Goal: Find specific page/section: Find specific page/section

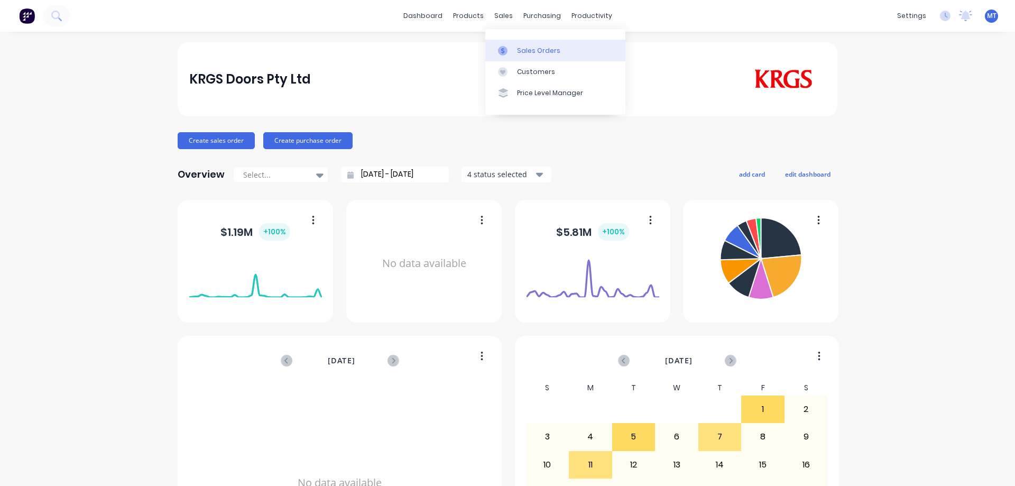
click at [510, 50] on div at bounding box center [506, 51] width 16 height 10
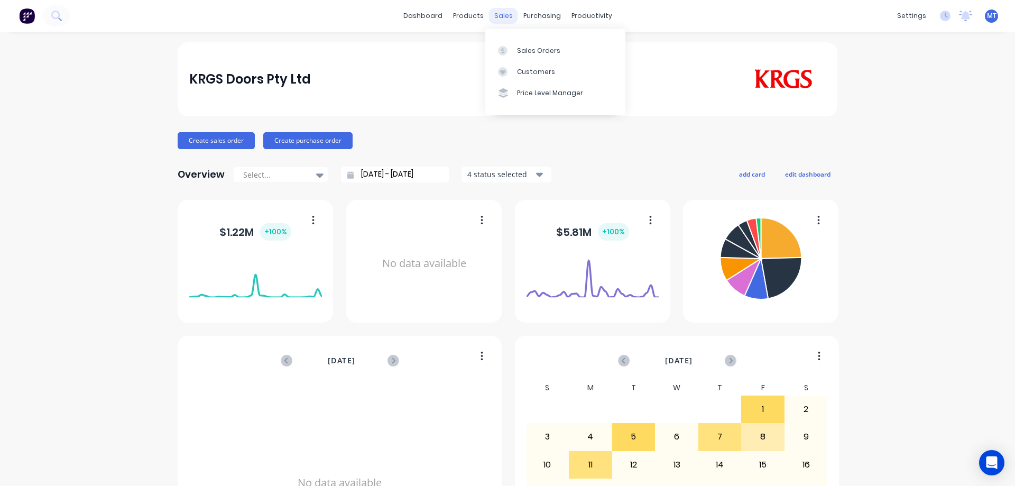
drag, startPoint x: 0, startPoint y: 0, endPoint x: 489, endPoint y: 17, distance: 489.6
click at [489, 17] on div "sales" at bounding box center [503, 16] width 29 height 16
click at [509, 46] on div at bounding box center [506, 51] width 16 height 10
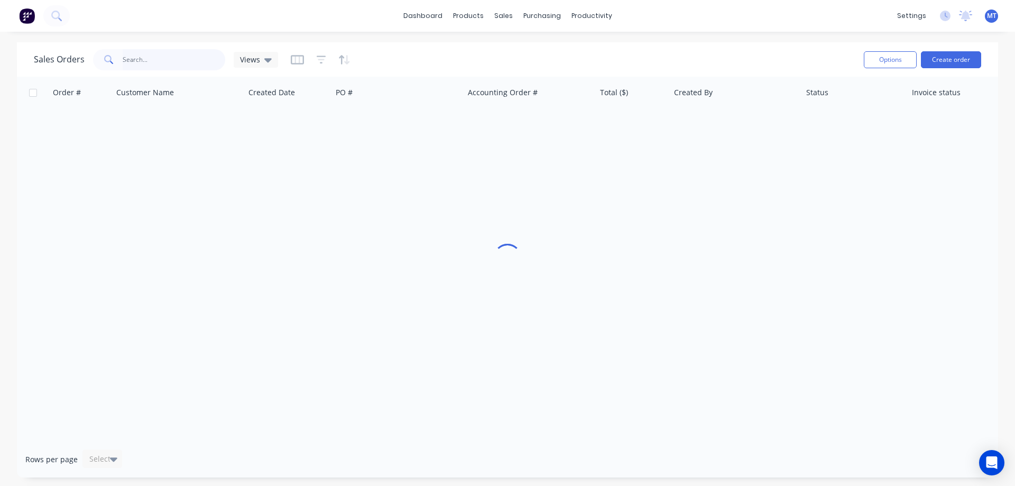
click at [159, 60] on input "text" at bounding box center [174, 59] width 103 height 21
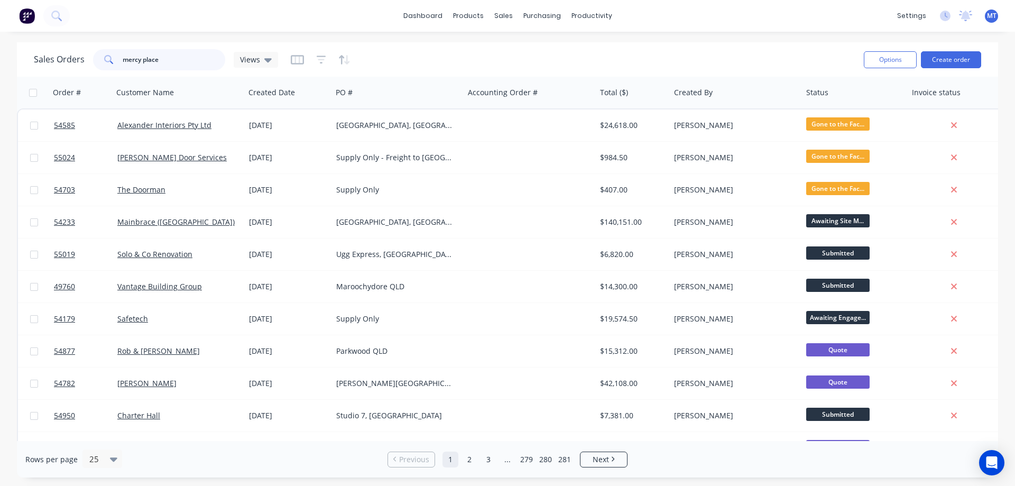
type input "mercy place"
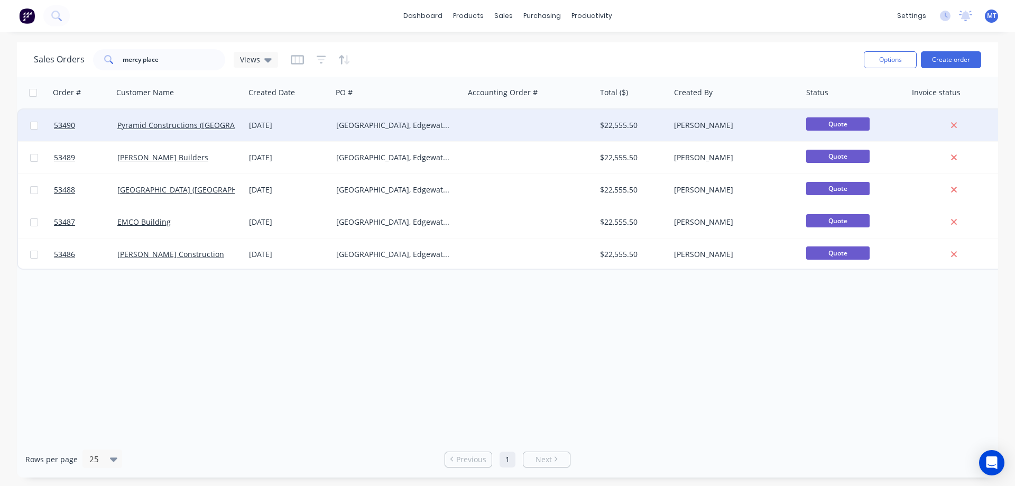
click at [365, 128] on div "Mercy Place, Edgewater WA" at bounding box center [394, 125] width 117 height 11
